Goal: Information Seeking & Learning: Learn about a topic

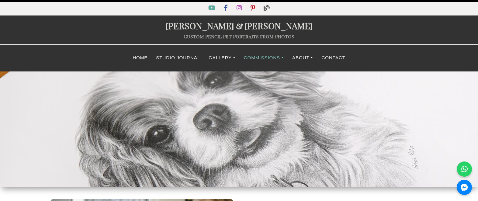
click at [265, 58] on link "Commissions" at bounding box center [264, 58] width 48 height 12
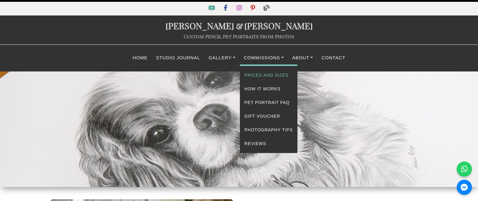
click at [262, 74] on link "Prices and Sizes" at bounding box center [268, 75] width 57 height 14
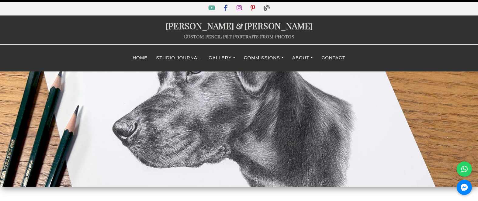
select select "GBP"
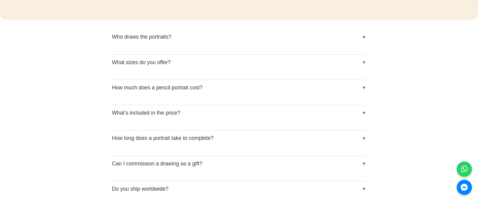
scroll to position [723, 0]
click at [159, 137] on button "How long does a portrait take to complete?" at bounding box center [239, 137] width 254 height 15
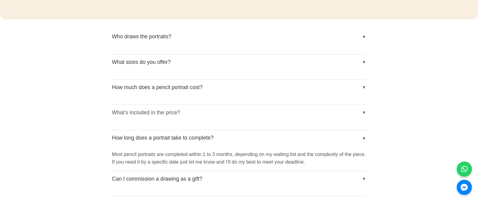
click at [123, 113] on button "What’s included in the price?" at bounding box center [239, 112] width 254 height 15
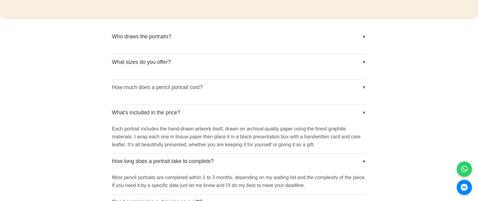
click at [124, 86] on button "How much does a pencil portrait cost?" at bounding box center [239, 87] width 254 height 15
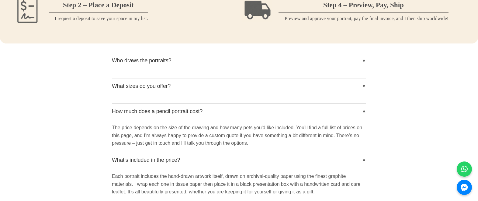
scroll to position [699, 0]
click at [130, 61] on button "Who draws the portraits?" at bounding box center [239, 60] width 254 height 15
